Goal: Transaction & Acquisition: Book appointment/travel/reservation

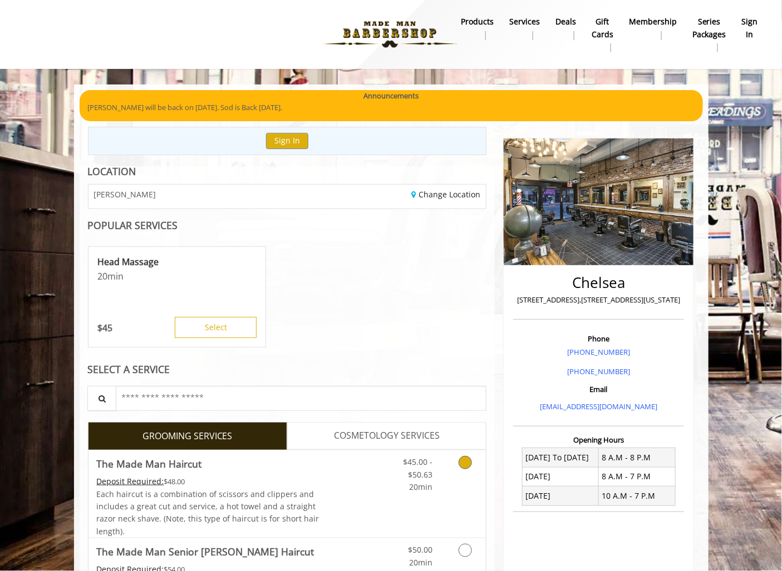
click at [346, 503] on link "Discounted Price" at bounding box center [353, 494] width 66 height 87
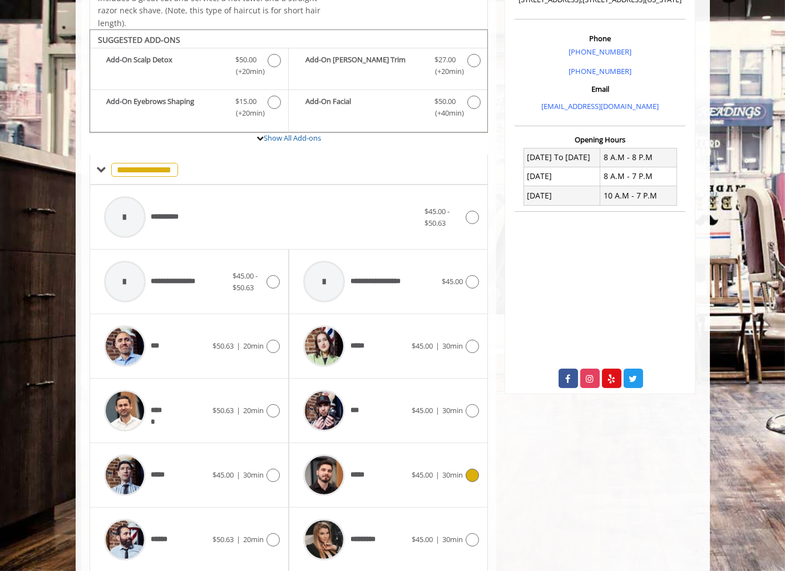
scroll to position [329, 0]
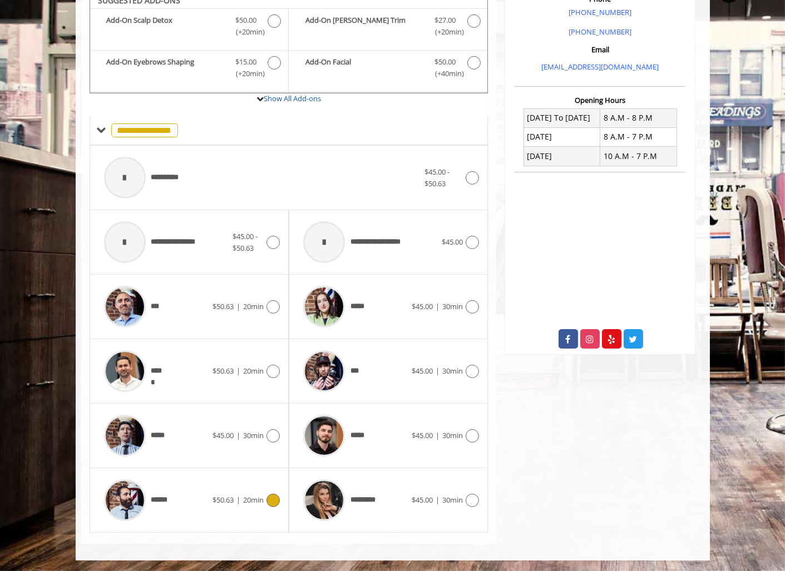
click at [209, 512] on div "******" at bounding box center [155, 500] width 114 height 53
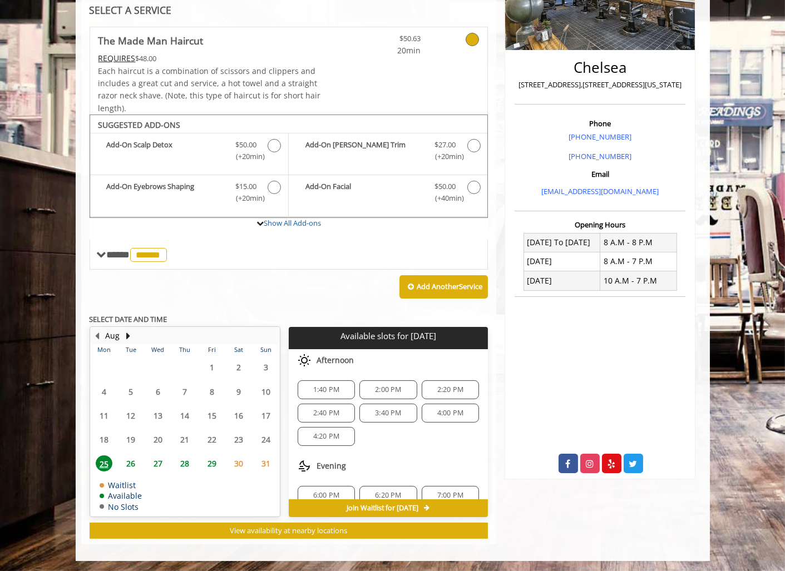
scroll to position [38, 0]
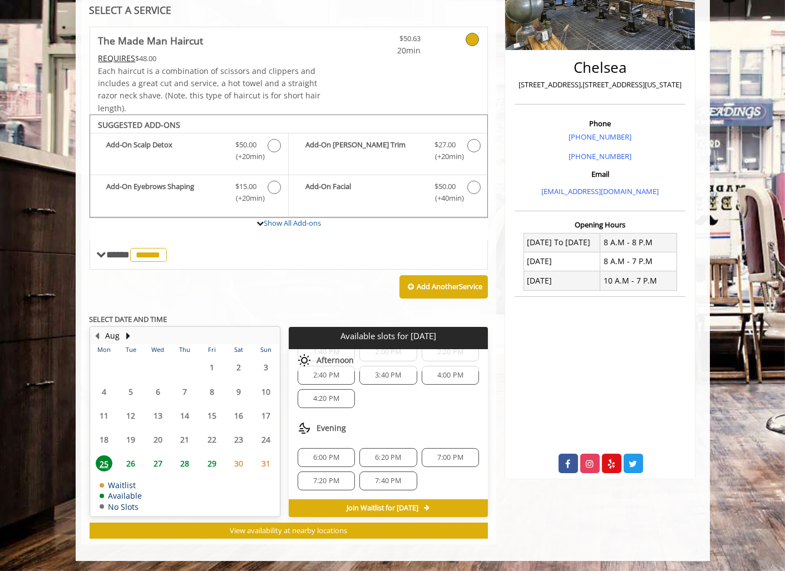
click at [334, 397] on span "4:20 PM" at bounding box center [326, 399] width 26 height 9
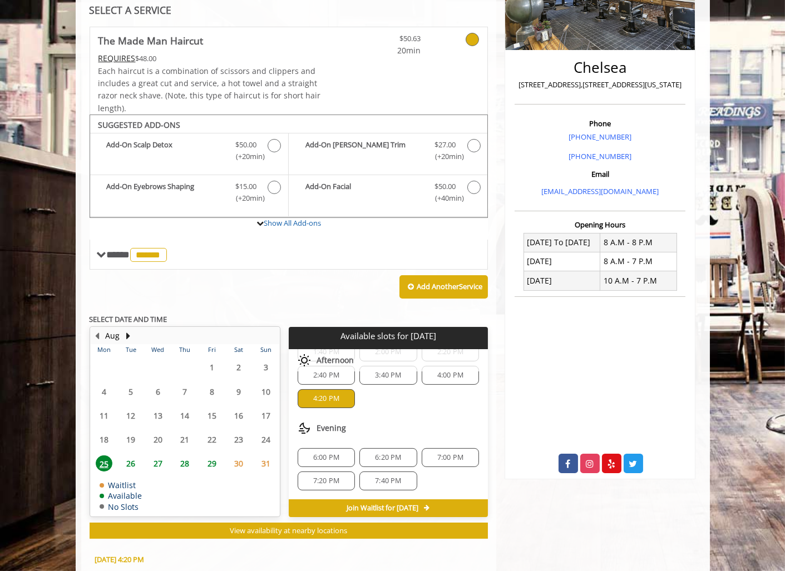
scroll to position [416, 0]
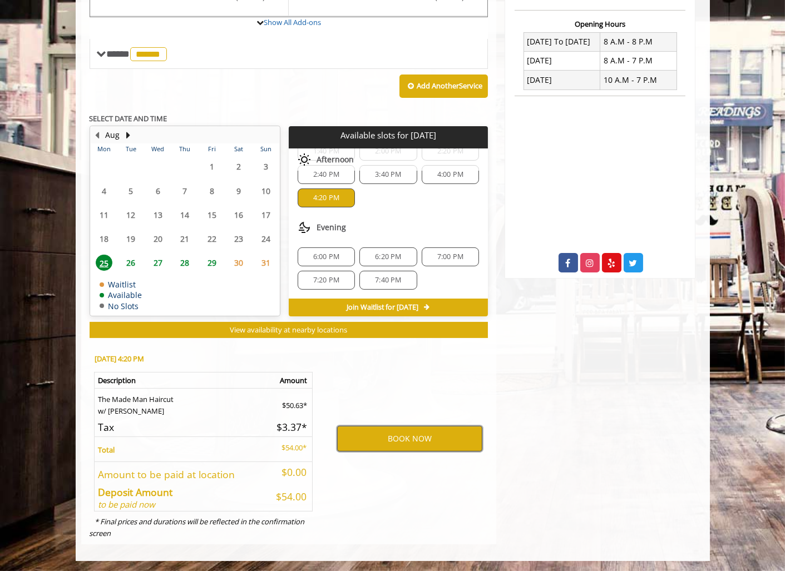
click at [430, 431] on button "BOOK NOW" at bounding box center [409, 439] width 145 height 26
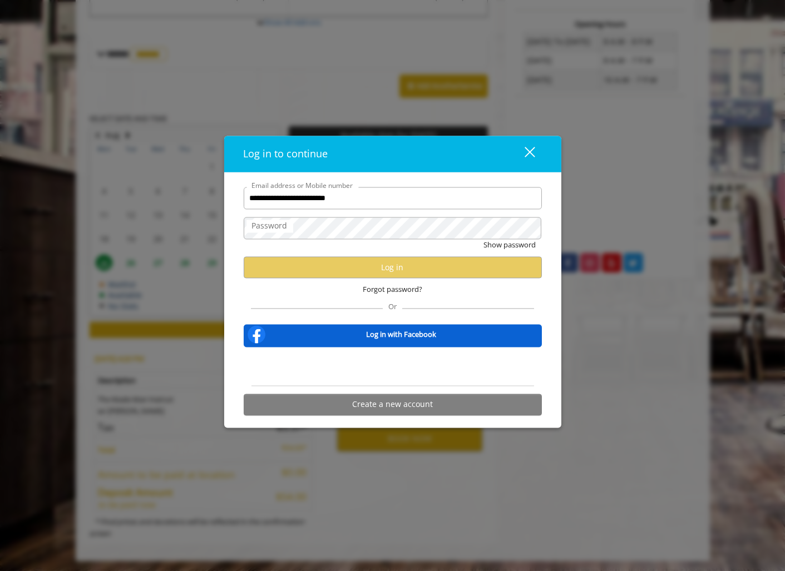
type input "**********"
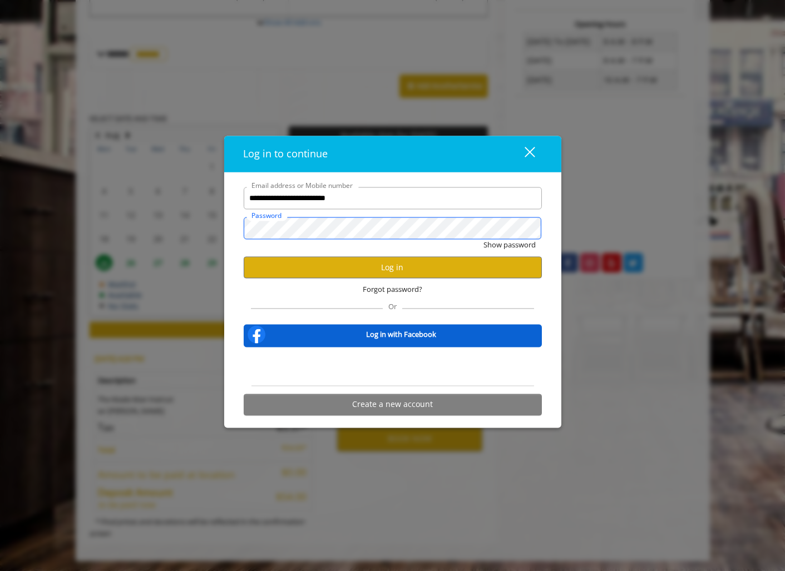
click at [484, 240] on button "Show password" at bounding box center [510, 246] width 52 height 12
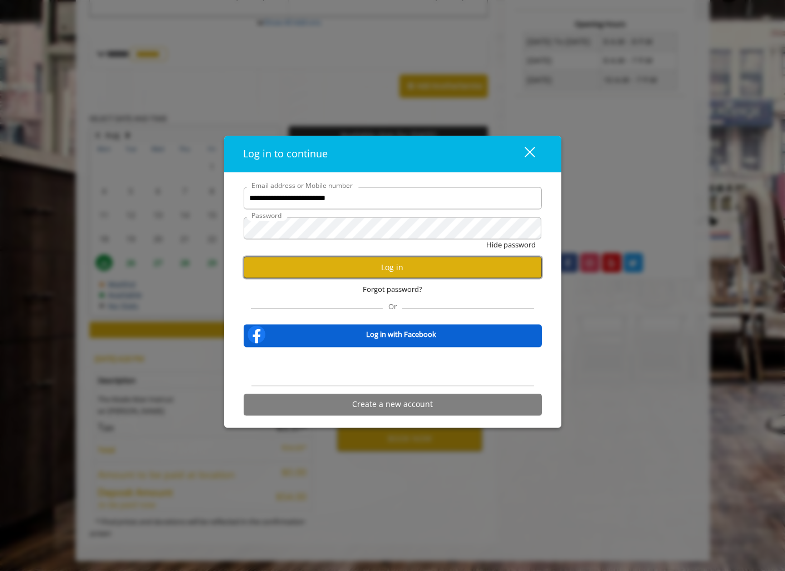
click at [492, 264] on button "Log in" at bounding box center [393, 268] width 298 height 22
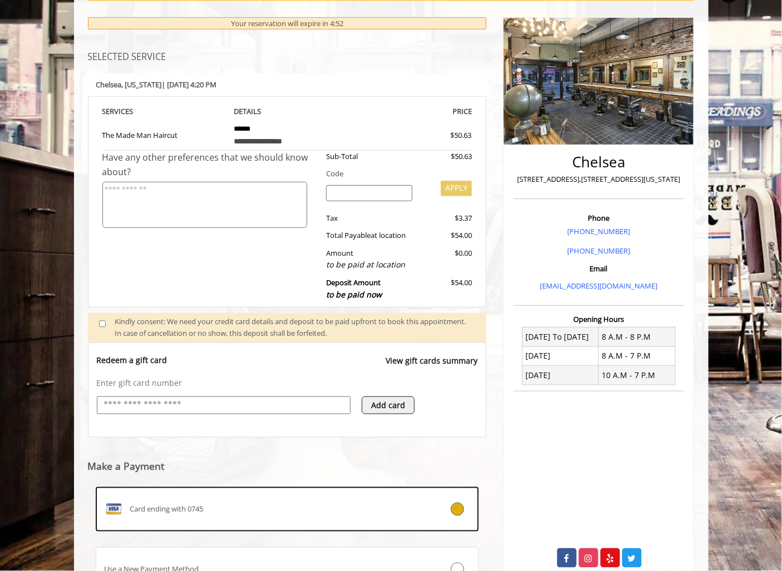
scroll to position [98, 0]
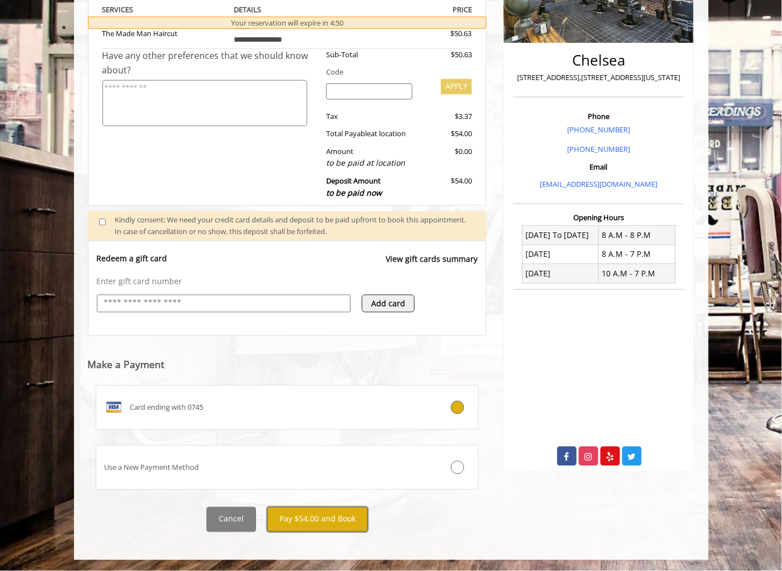
click at [307, 514] on button "Pay $54.00 and Book" at bounding box center [317, 519] width 101 height 25
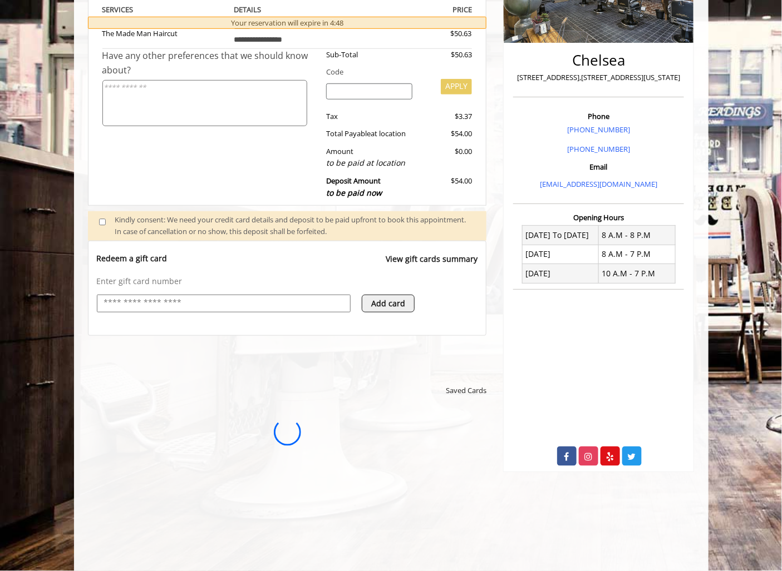
scroll to position [0, 0]
